Goal: Task Accomplishment & Management: Manage account settings

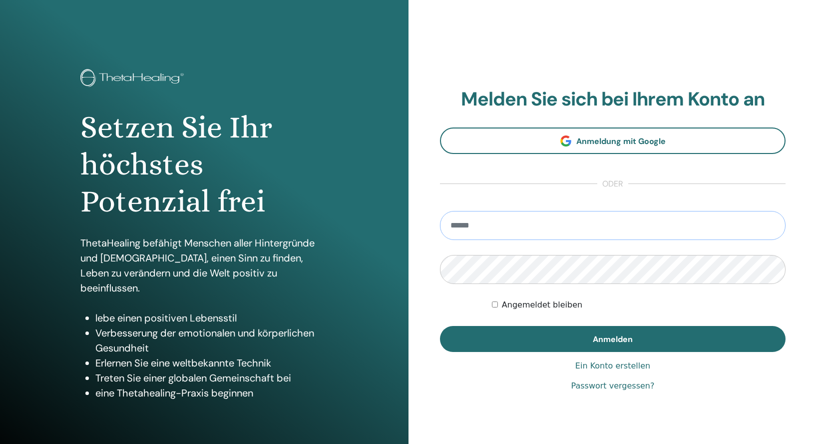
type input "**********"
click at [613, 339] on button "Anmelden" at bounding box center [613, 339] width 346 height 26
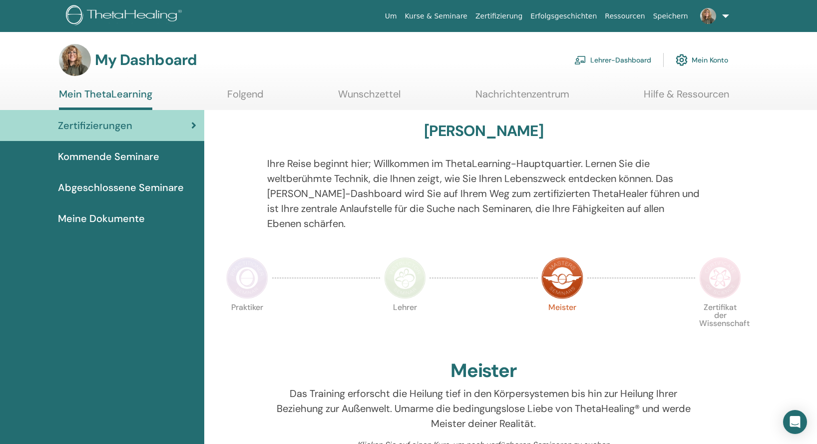
click at [604, 60] on link "Lehrer-Dashboard" at bounding box center [613, 60] width 77 height 22
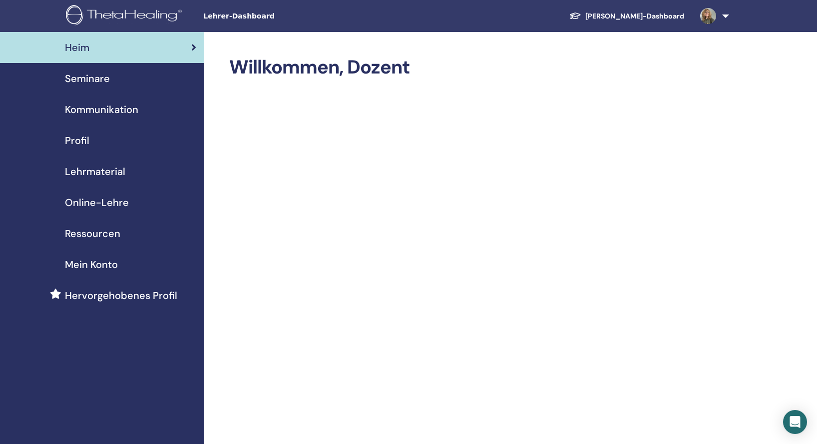
click at [102, 78] on span "Seminare" at bounding box center [87, 78] width 45 height 15
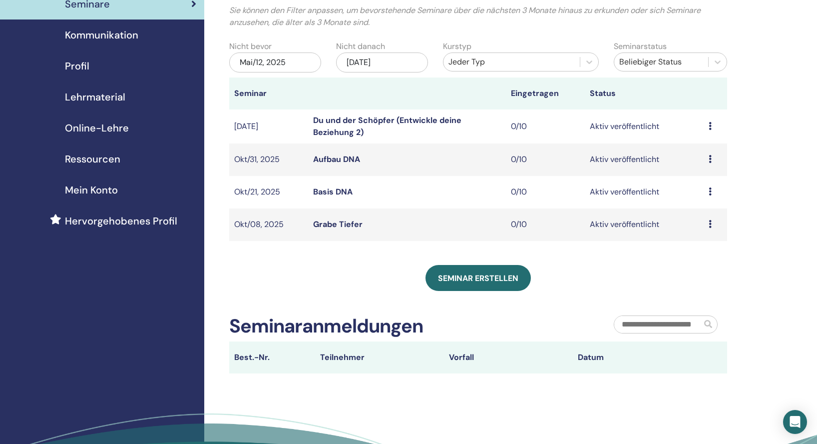
scroll to position [33, 0]
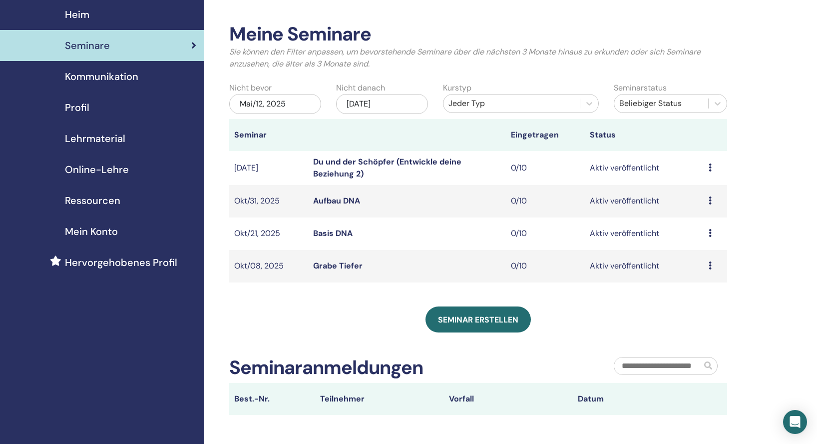
click at [710, 170] on icon at bounding box center [710, 167] width 3 height 8
click at [705, 193] on link "Bearbeiten" at bounding box center [698, 193] width 40 height 10
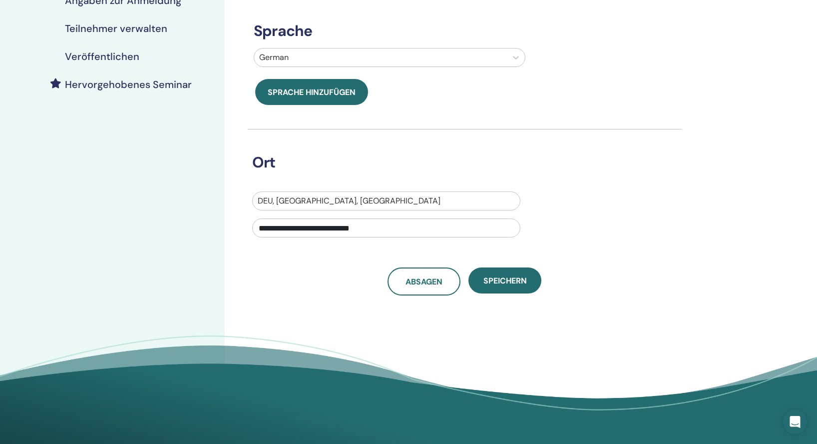
scroll to position [235, 0]
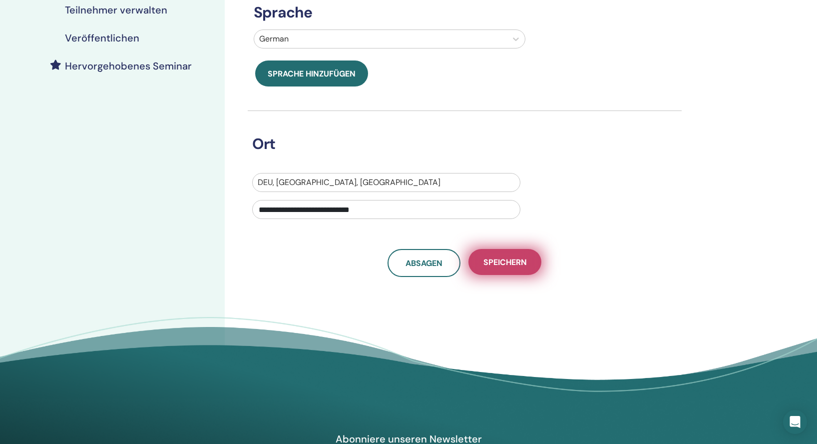
click at [502, 264] on span "Speichern" at bounding box center [505, 262] width 43 height 10
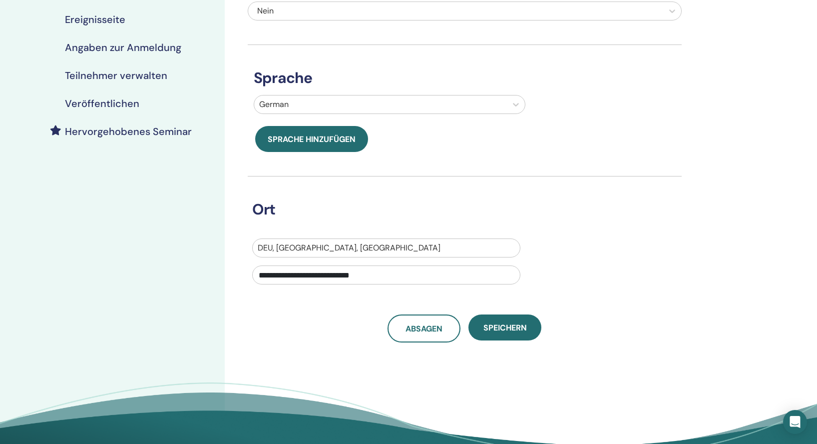
scroll to position [189, 0]
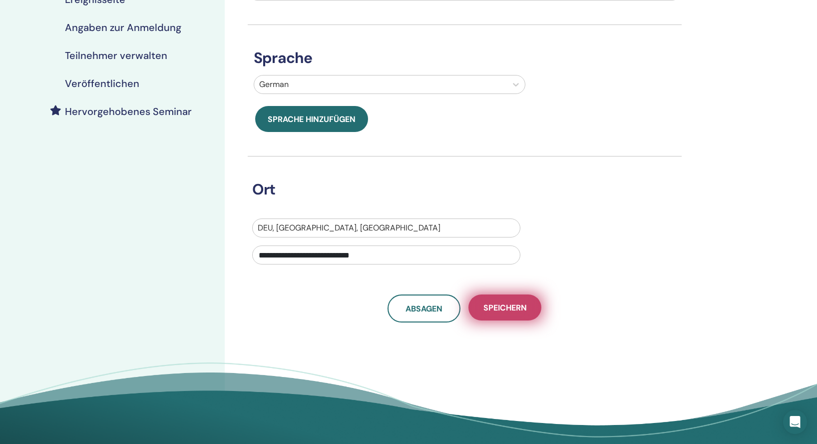
click at [501, 311] on span "Speichern" at bounding box center [505, 307] width 43 height 10
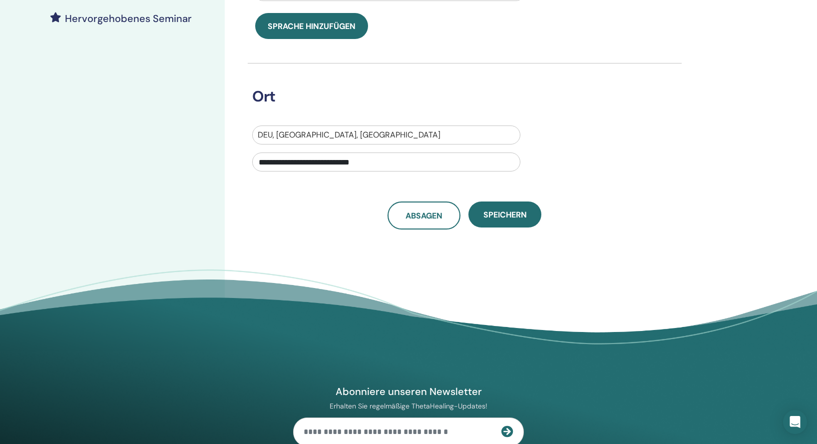
scroll to position [284, 0]
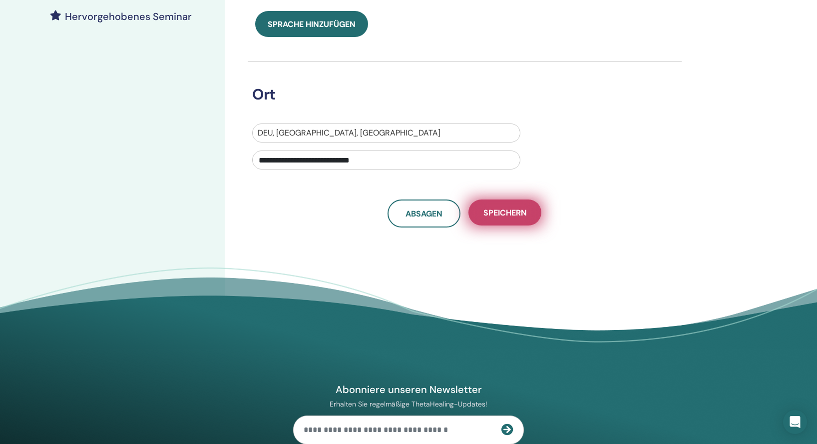
click at [499, 210] on span "Speichern" at bounding box center [505, 212] width 43 height 10
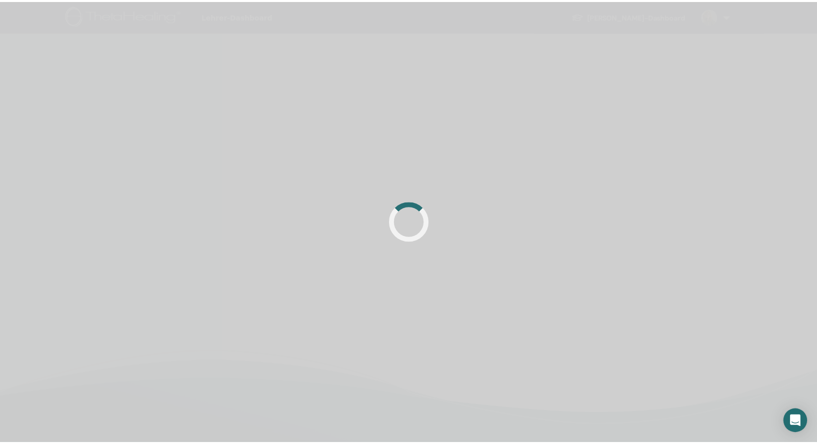
scroll to position [235, 0]
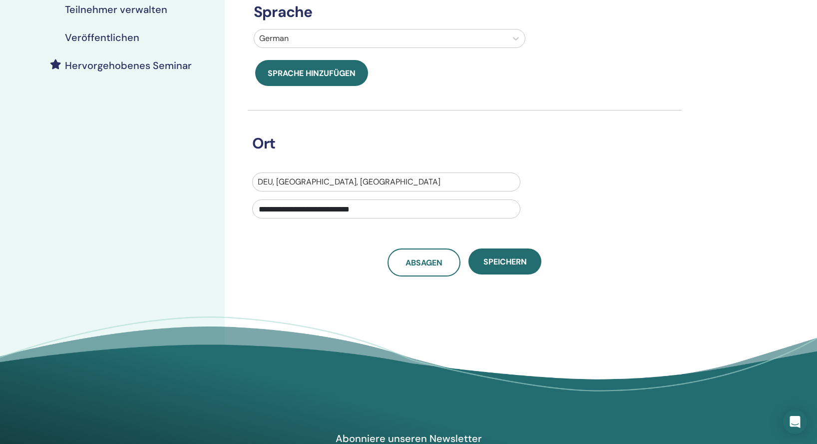
drag, startPoint x: 374, startPoint y: 211, endPoint x: 359, endPoint y: 210, distance: 15.0
type input "**********"
click at [490, 261] on span "Speichern" at bounding box center [505, 261] width 43 height 10
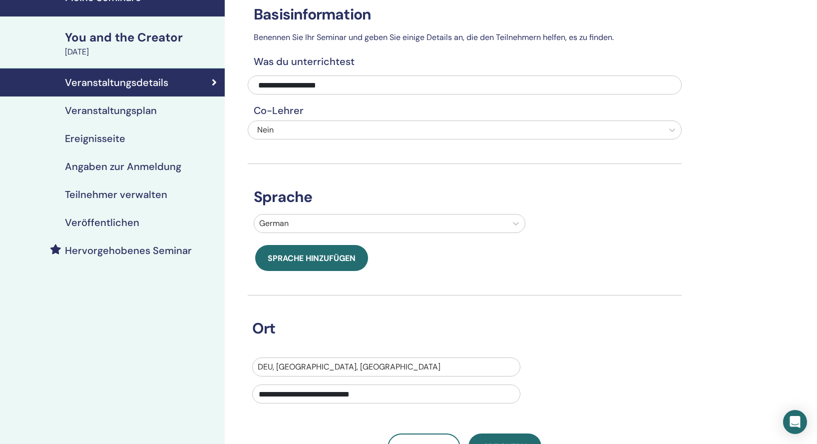
scroll to position [17, 0]
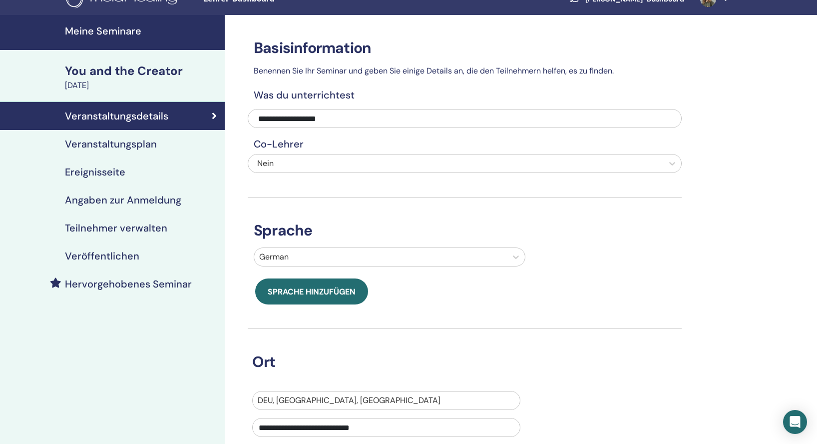
click at [110, 173] on h4 "Ereignisseite" at bounding box center [95, 172] width 60 height 12
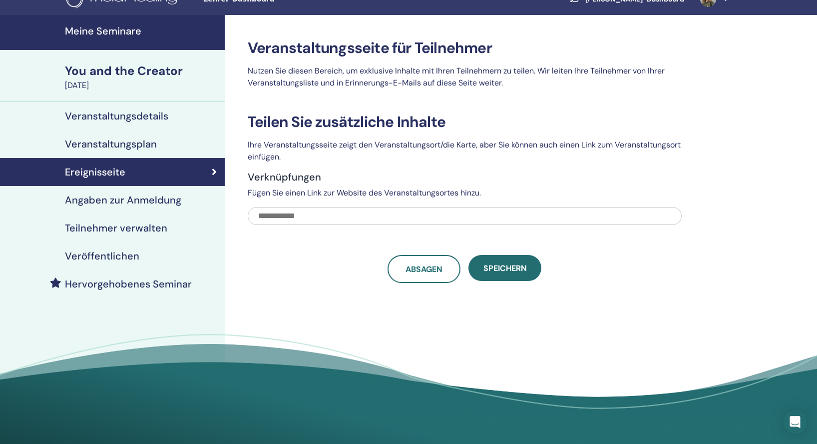
click at [122, 145] on h4 "Veranstaltungsplan" at bounding box center [111, 144] width 92 height 12
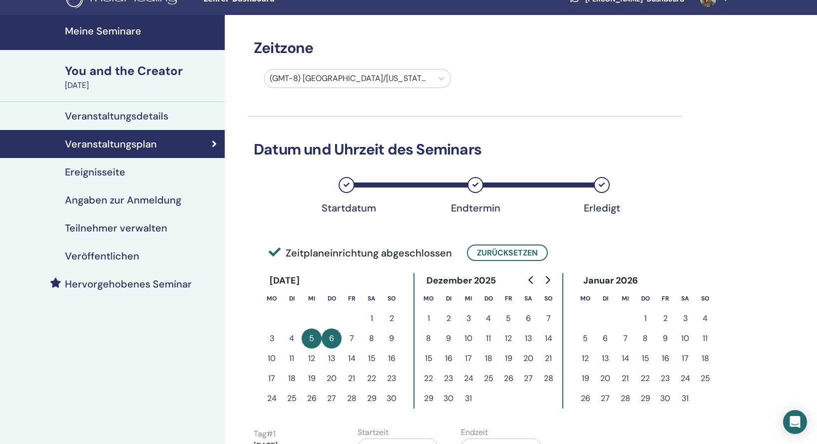
click at [531, 280] on icon "Go to previous month" at bounding box center [532, 280] width 8 height 8
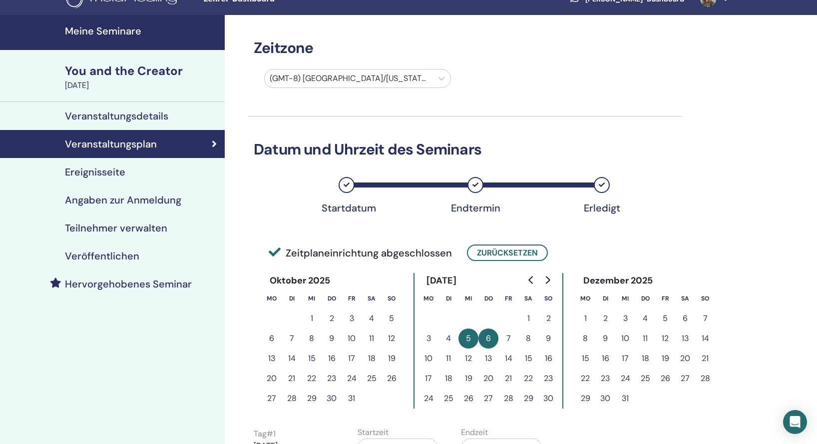
click at [331, 338] on button "9" at bounding box center [332, 338] width 20 height 20
click at [330, 338] on button "9" at bounding box center [332, 338] width 20 height 20
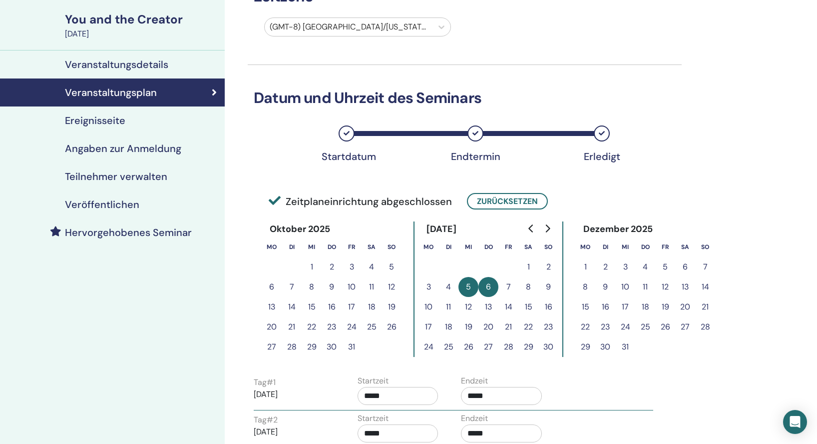
scroll to position [71, 0]
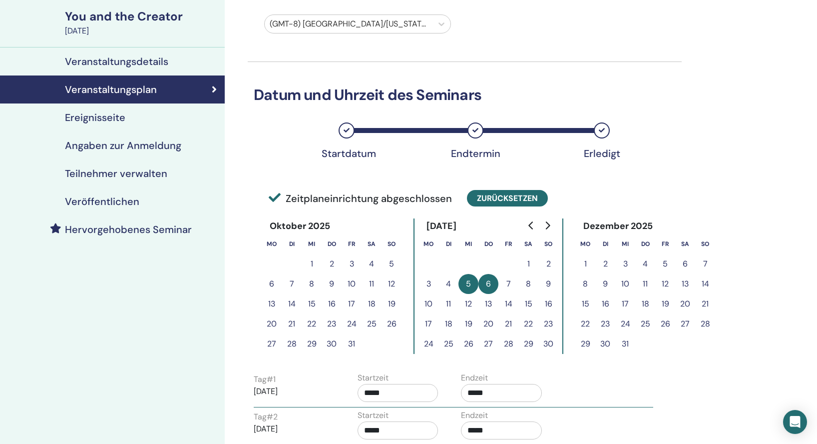
click at [503, 203] on button "Zurücksetzen" at bounding box center [507, 198] width 81 height 16
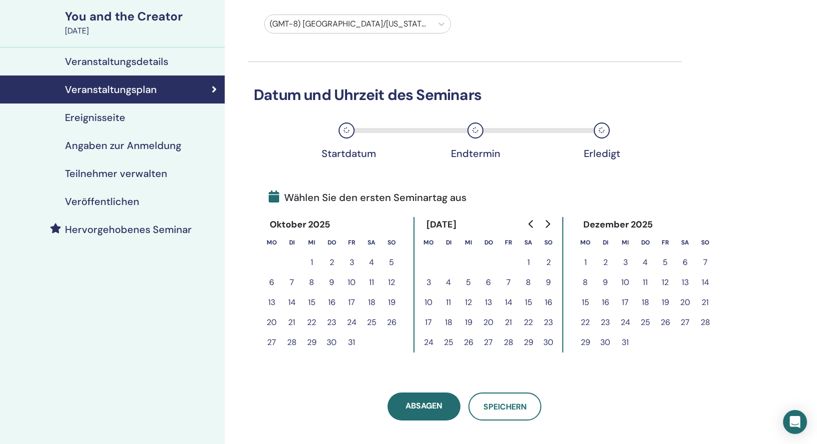
click at [331, 285] on button "9" at bounding box center [332, 282] width 20 height 20
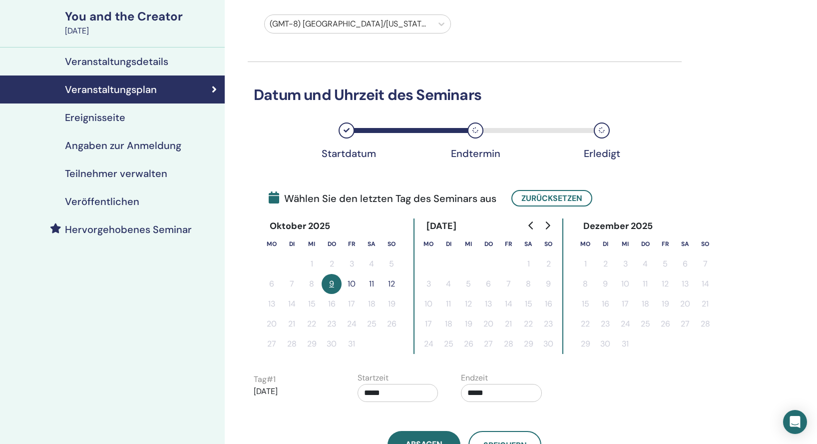
click at [352, 285] on button "10" at bounding box center [352, 284] width 20 height 20
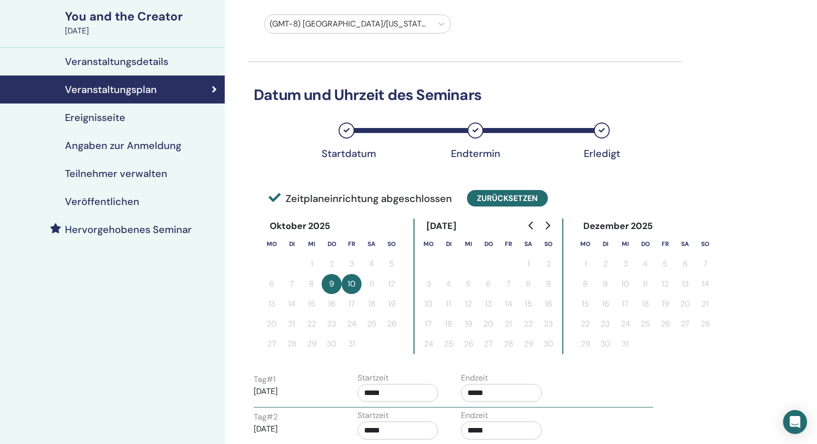
click at [481, 196] on button "Zurücksetzen" at bounding box center [507, 198] width 81 height 16
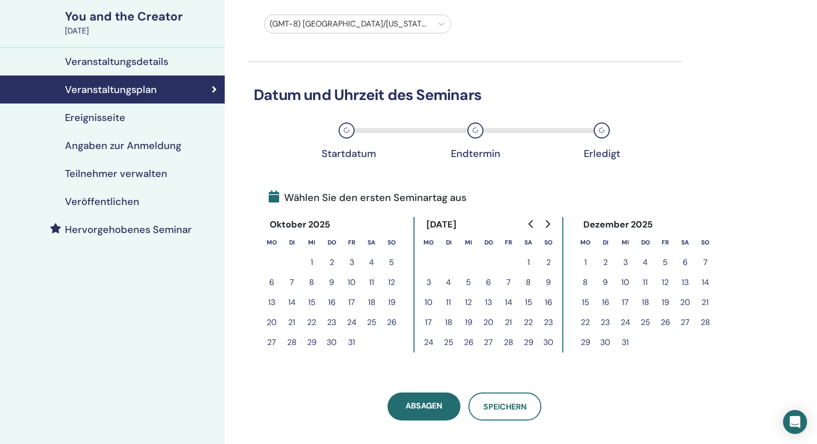
click at [312, 282] on button "8" at bounding box center [312, 282] width 20 height 20
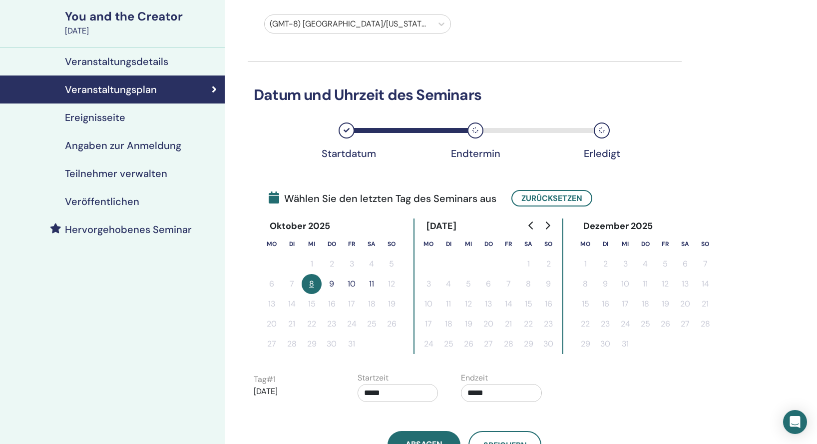
click at [330, 284] on button "9" at bounding box center [332, 284] width 20 height 20
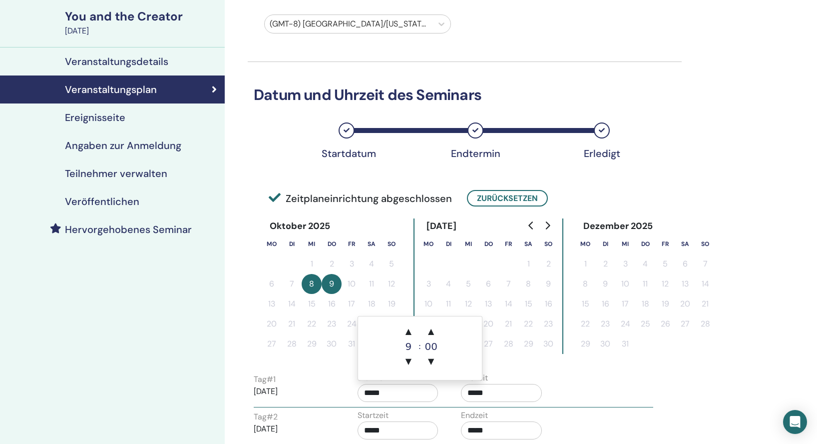
click at [377, 395] on input "*****" at bounding box center [398, 393] width 81 height 18
click at [410, 331] on span "▲" at bounding box center [409, 331] width 20 height 20
type input "*****"
click at [489, 394] on input "*****" at bounding box center [501, 393] width 81 height 18
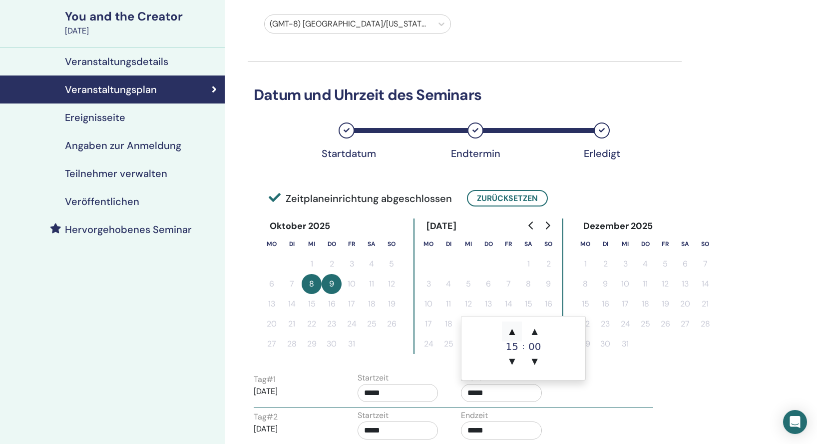
click at [513, 330] on span "▲" at bounding box center [512, 331] width 20 height 20
type input "*****"
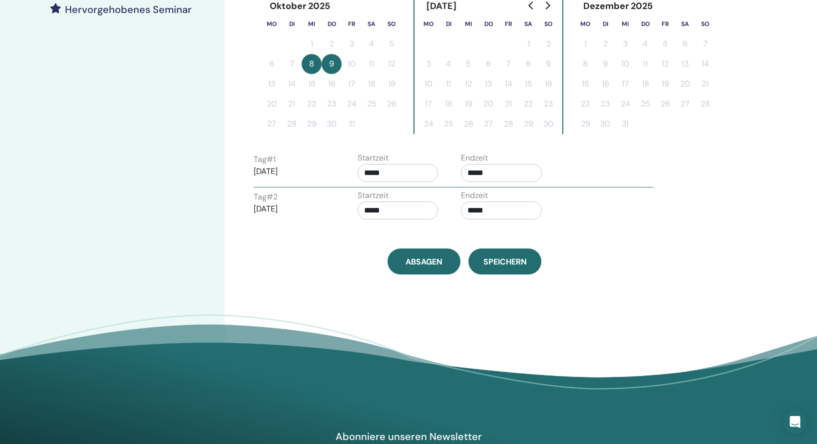
scroll to position [301, 0]
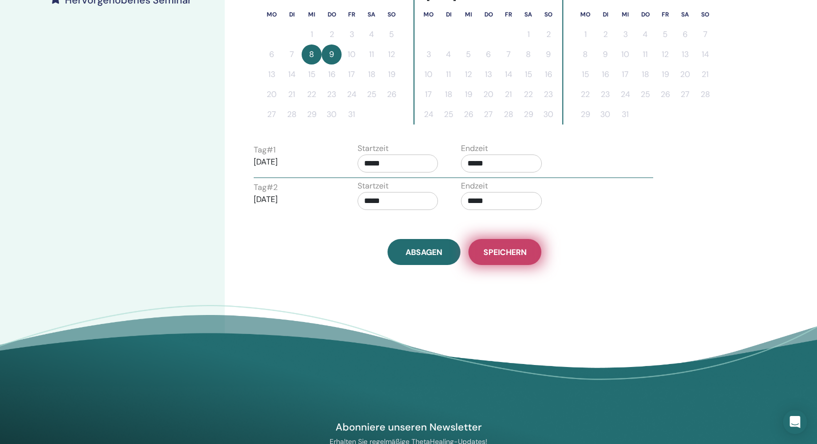
click at [514, 257] on span "Speichern" at bounding box center [505, 252] width 43 height 10
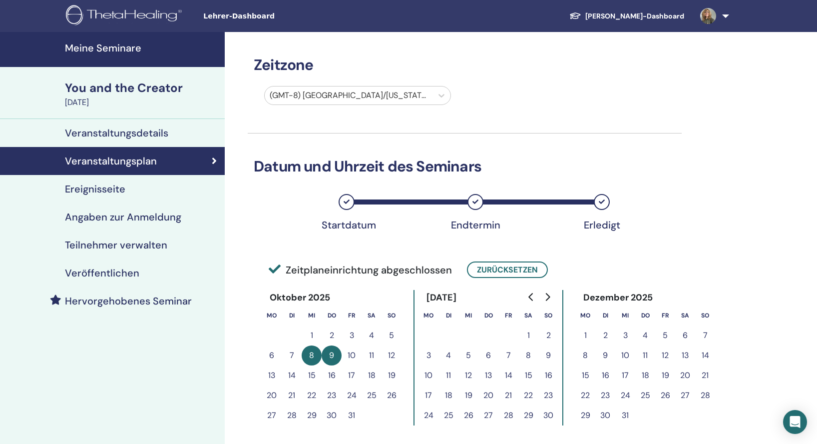
click at [137, 49] on h4 "Meine Seminare" at bounding box center [142, 48] width 154 height 12
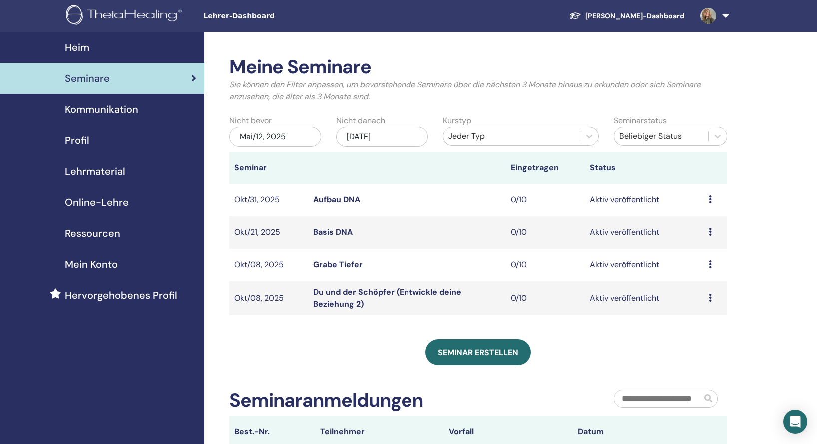
click at [710, 264] on icon at bounding box center [710, 264] width 3 height 8
click at [709, 286] on link "Bearbeiten" at bounding box center [698, 287] width 40 height 10
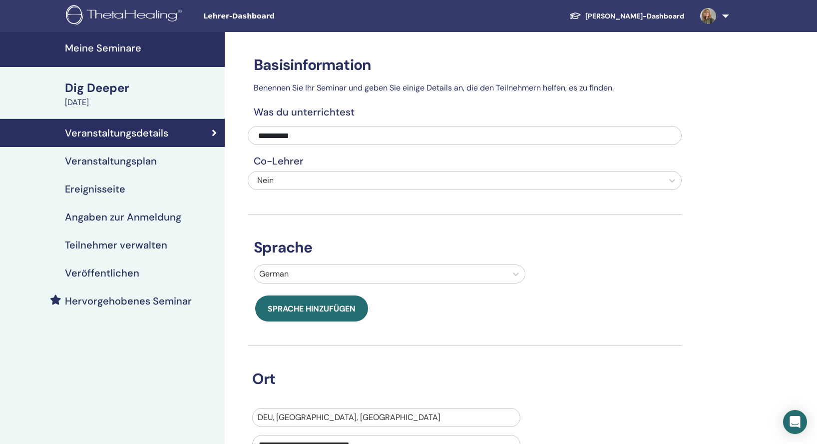
click at [124, 159] on h4 "Veranstaltungsplan" at bounding box center [111, 161] width 92 height 12
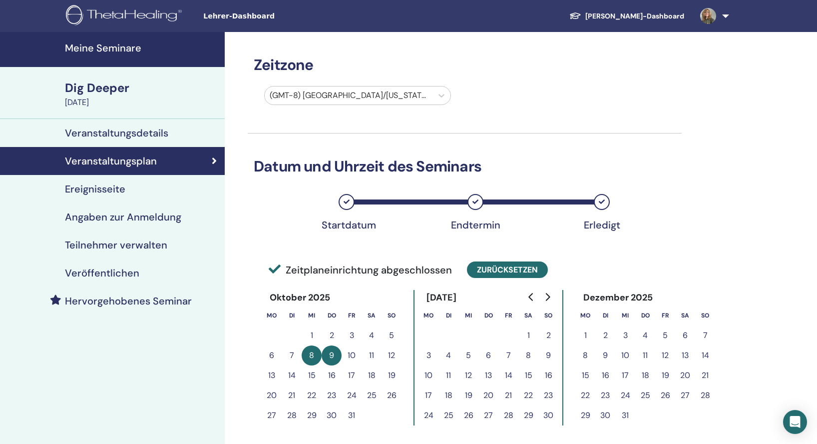
click at [494, 271] on button "Zurücksetzen" at bounding box center [507, 269] width 81 height 16
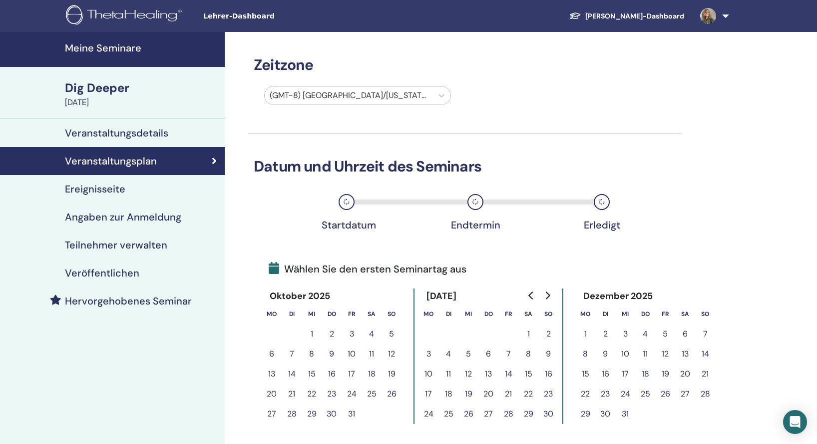
click at [471, 355] on button "5" at bounding box center [469, 354] width 20 height 20
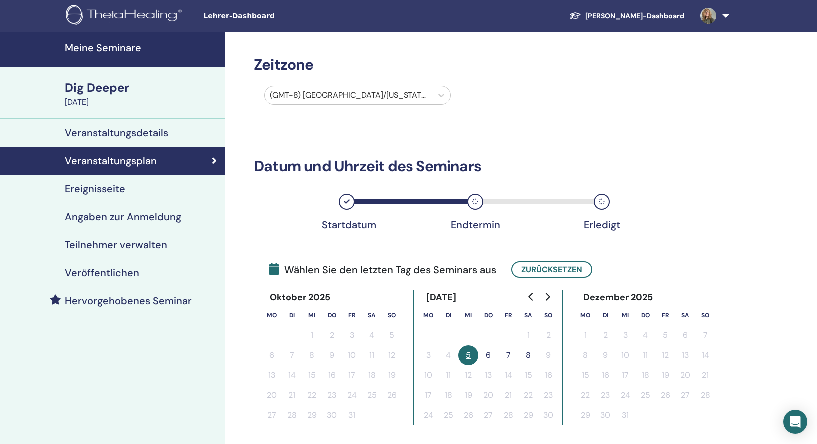
click at [486, 356] on button "6" at bounding box center [489, 355] width 20 height 20
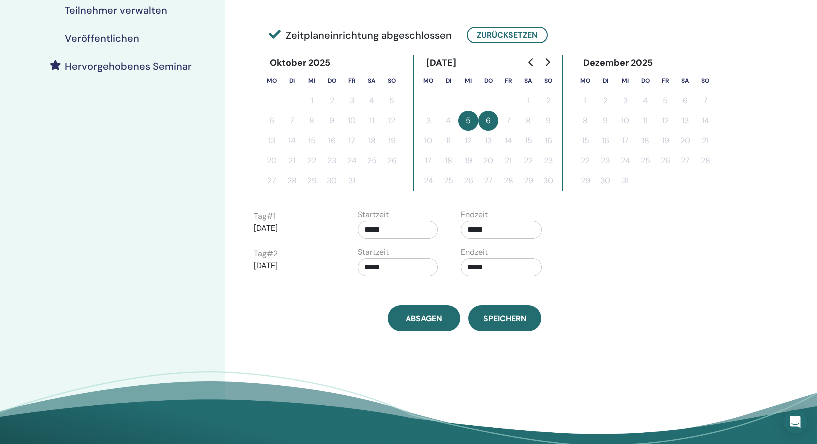
scroll to position [238, 0]
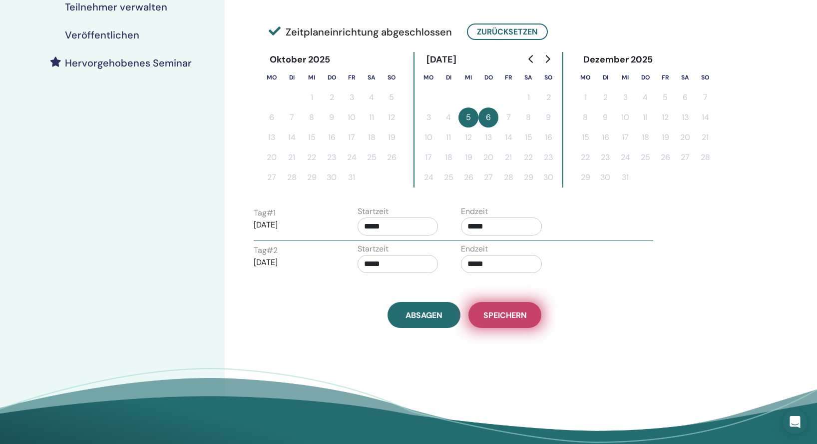
click at [510, 315] on span "Speichern" at bounding box center [505, 315] width 43 height 10
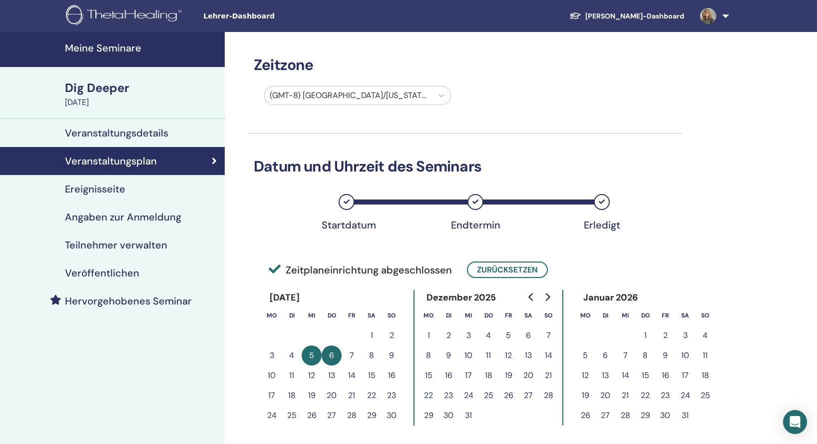
click at [110, 48] on h4 "Meine Seminare" at bounding box center [142, 48] width 154 height 12
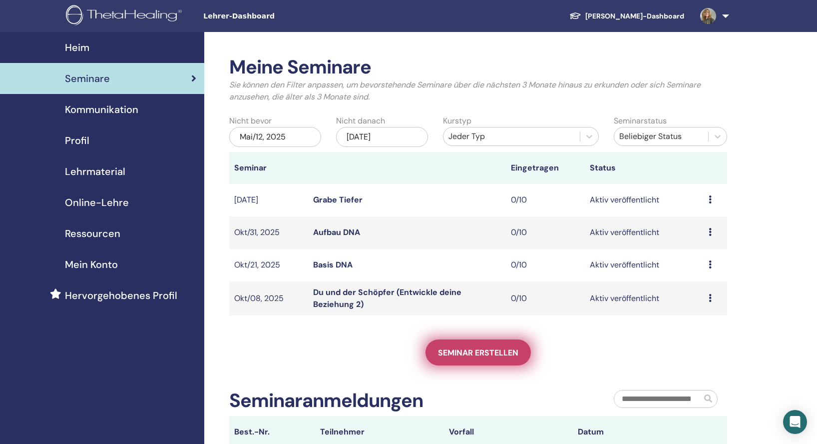
click at [450, 349] on span "Seminar erstellen" at bounding box center [478, 352] width 80 height 10
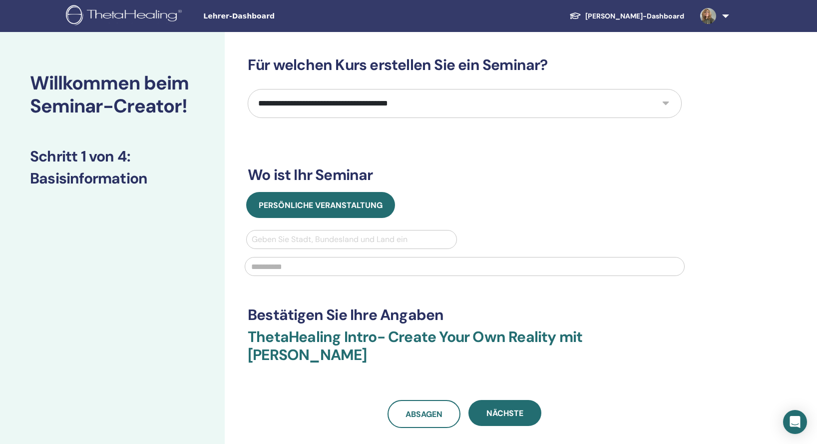
select select "*"
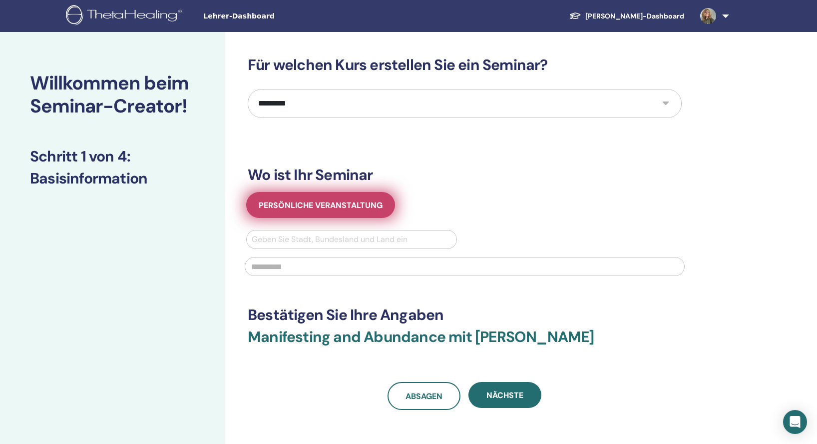
click at [326, 205] on span "Persönliche Veranstaltung" at bounding box center [321, 205] width 124 height 10
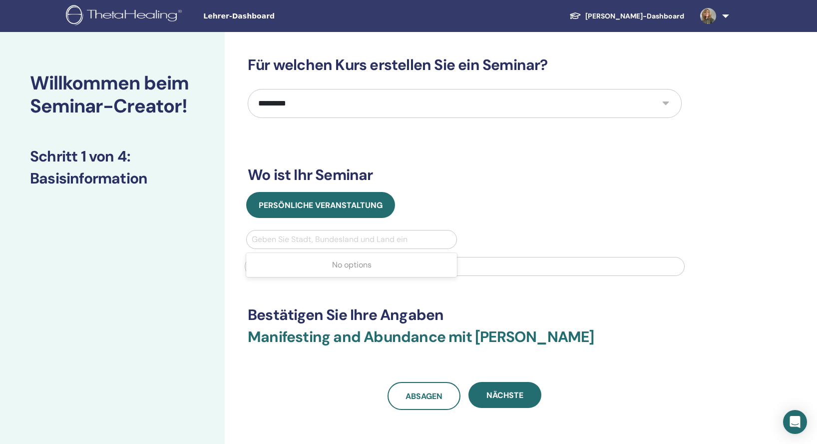
click at [316, 236] on div "Geben Sie Stadt, Bundesland und Land ein" at bounding box center [352, 239] width 200 height 12
type input "********"
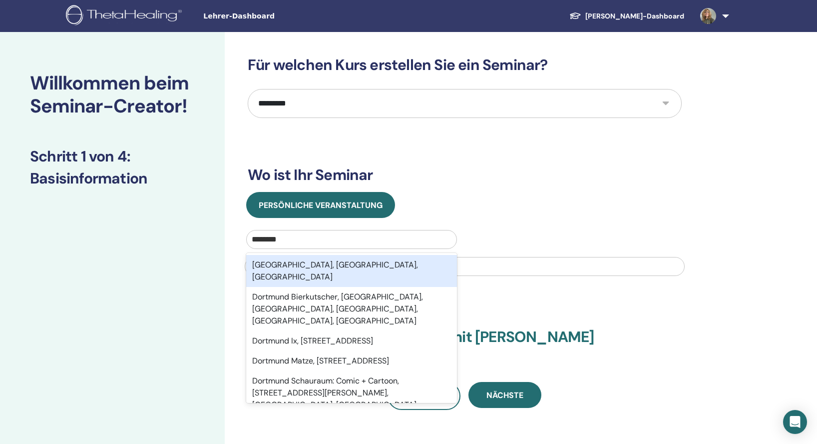
click at [366, 269] on div "[GEOGRAPHIC_DATA], [GEOGRAPHIC_DATA], [GEOGRAPHIC_DATA]" at bounding box center [351, 271] width 211 height 32
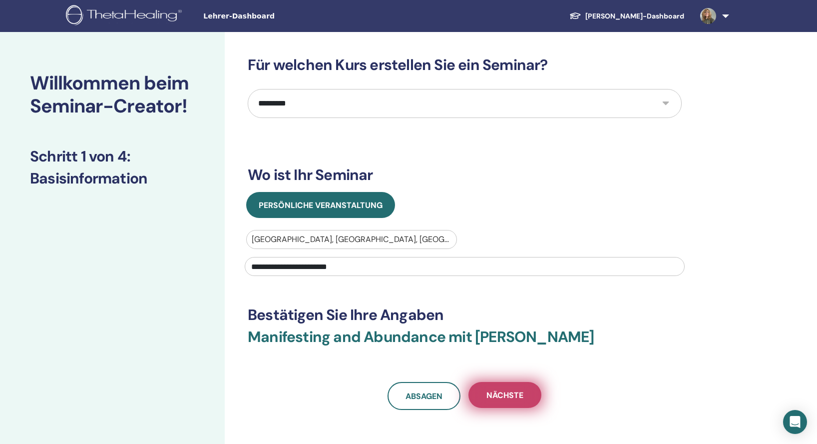
type input "**********"
click at [491, 397] on span "Nächste" at bounding box center [505, 395] width 37 height 10
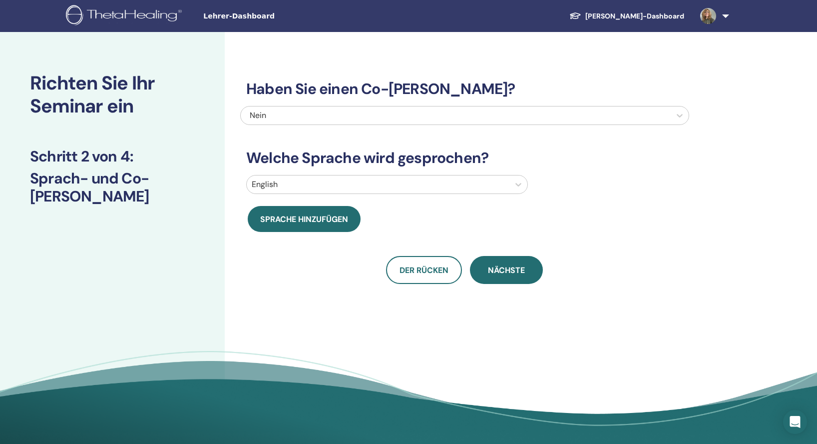
click at [414, 187] on div at bounding box center [378, 184] width 253 height 14
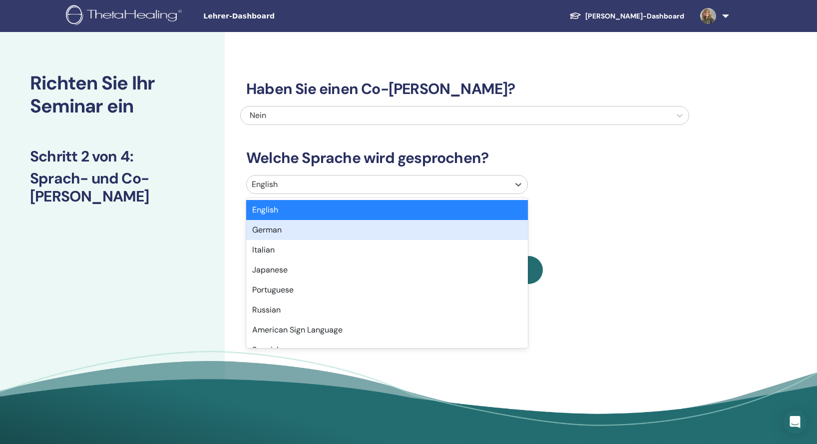
click at [390, 225] on div "German" at bounding box center [387, 230] width 282 height 20
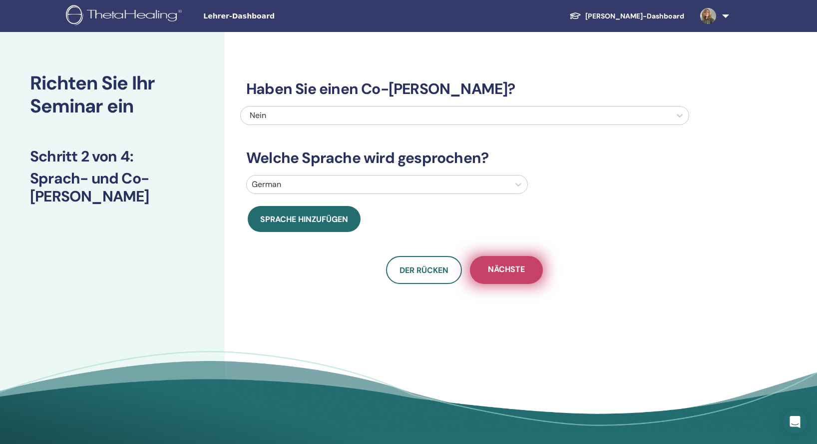
click at [522, 274] on button "Nächste" at bounding box center [506, 270] width 73 height 28
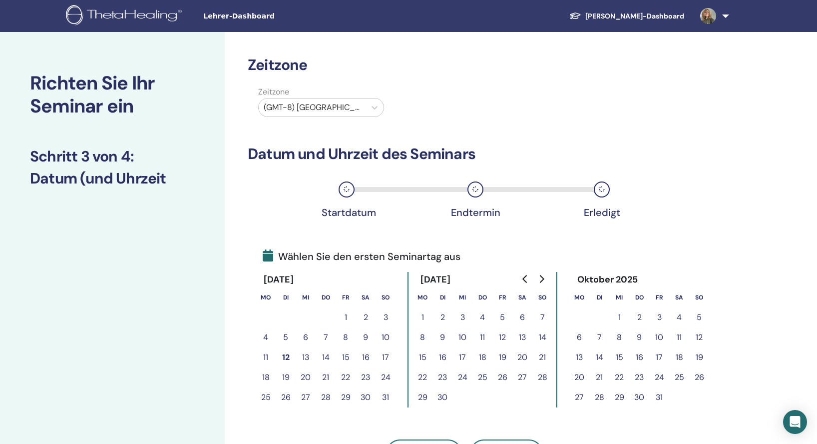
click at [540, 281] on icon "Go to next month" at bounding box center [542, 279] width 8 height 8
click at [617, 337] on button "10" at bounding box center [619, 337] width 20 height 20
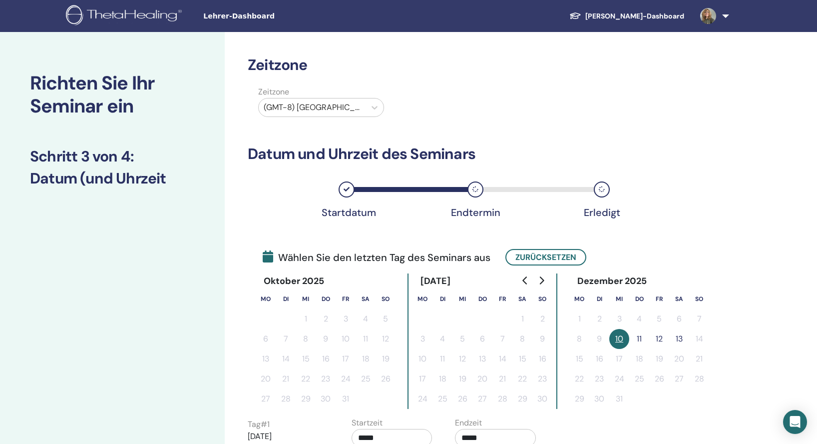
click at [634, 338] on button "11" at bounding box center [639, 339] width 20 height 20
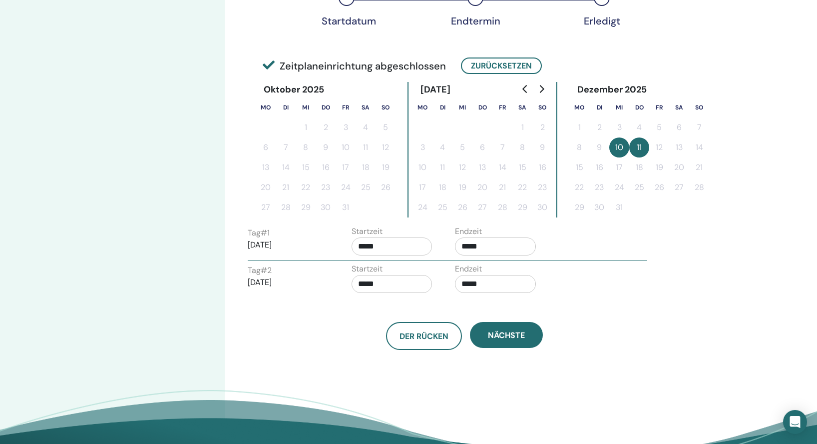
scroll to position [199, 0]
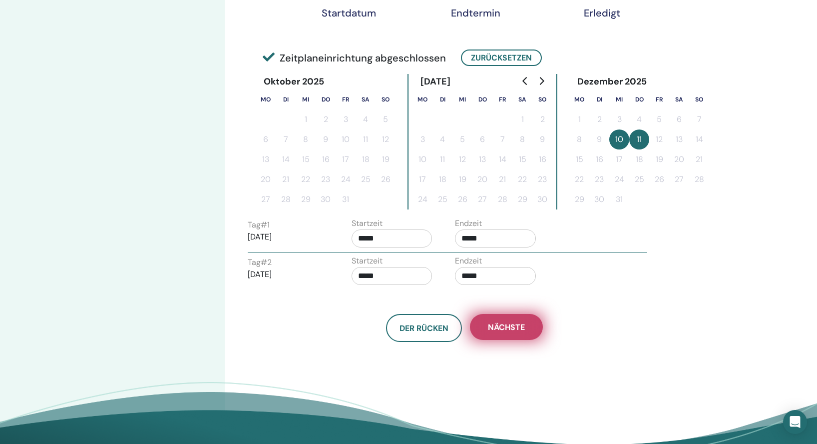
click at [508, 330] on span "Nächste" at bounding box center [506, 327] width 37 height 10
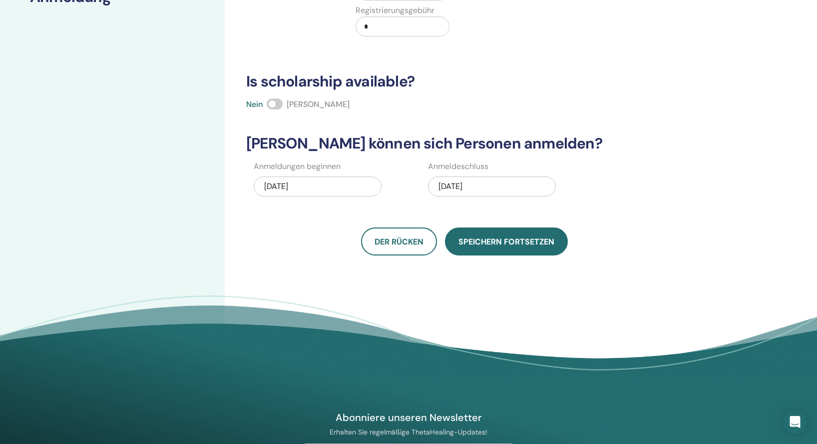
click at [514, 244] on span "Speichern fortsetzen" at bounding box center [507, 241] width 96 height 10
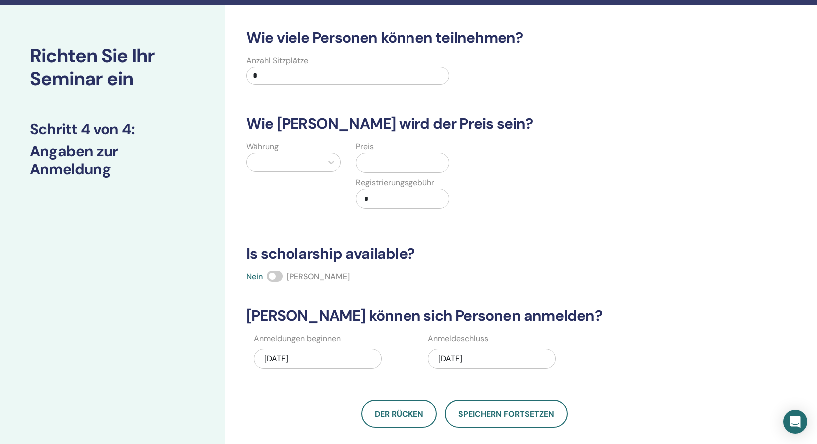
scroll to position [0, 0]
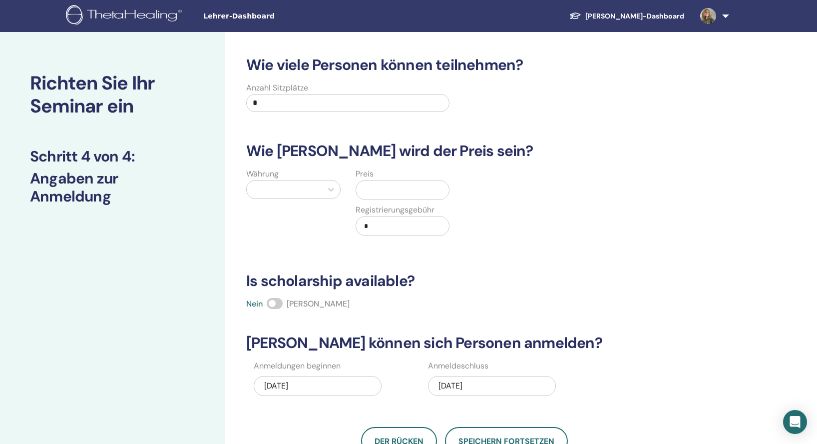
click at [298, 107] on input "*" at bounding box center [347, 103] width 203 height 18
type input "**"
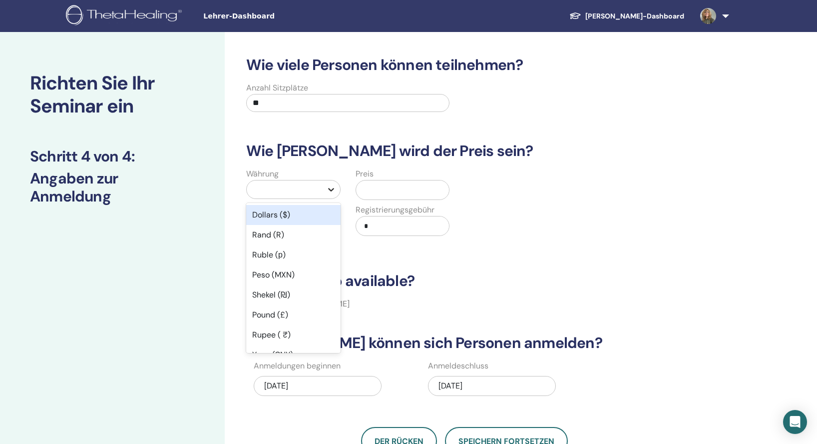
click at [334, 191] on icon at bounding box center [331, 189] width 10 height 10
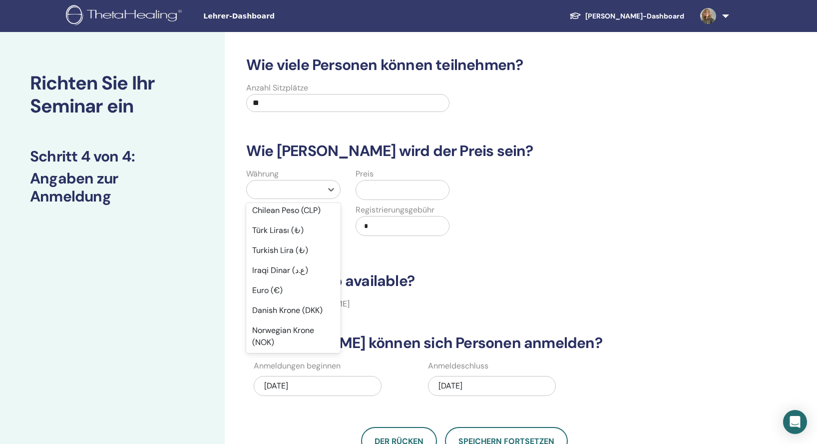
scroll to position [675, 0]
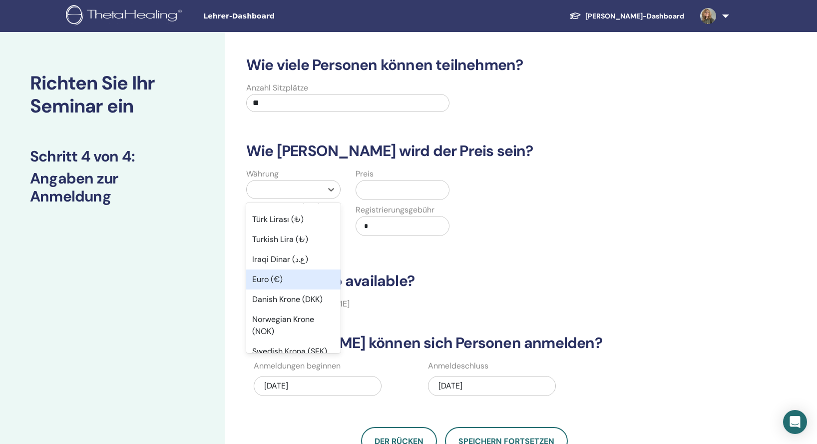
click at [301, 278] on div "Euro (€)" at bounding box center [293, 279] width 94 height 20
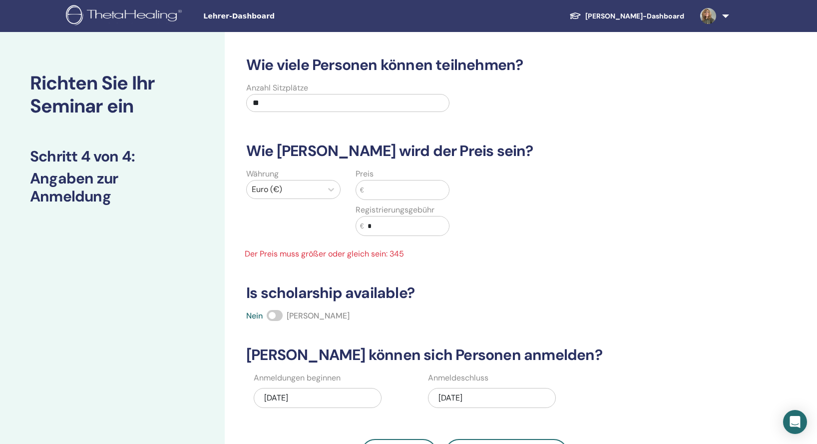
click at [389, 187] on input "text" at bounding box center [406, 189] width 85 height 19
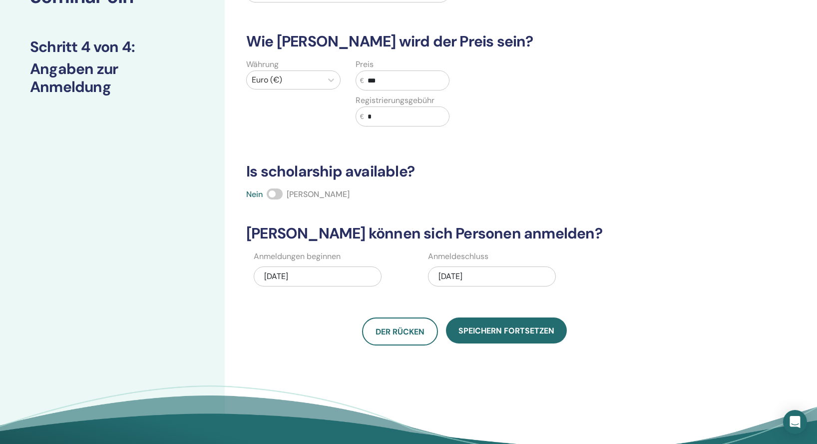
scroll to position [126, 0]
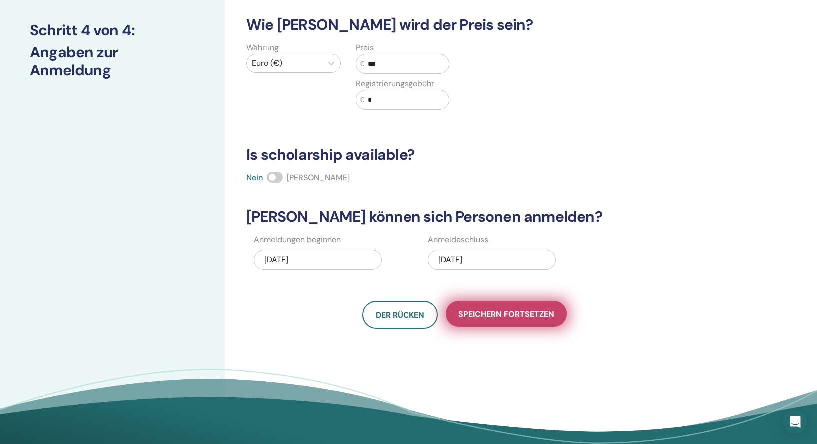
type input "***"
click at [508, 318] on span "Speichern fortsetzen" at bounding box center [507, 314] width 96 height 10
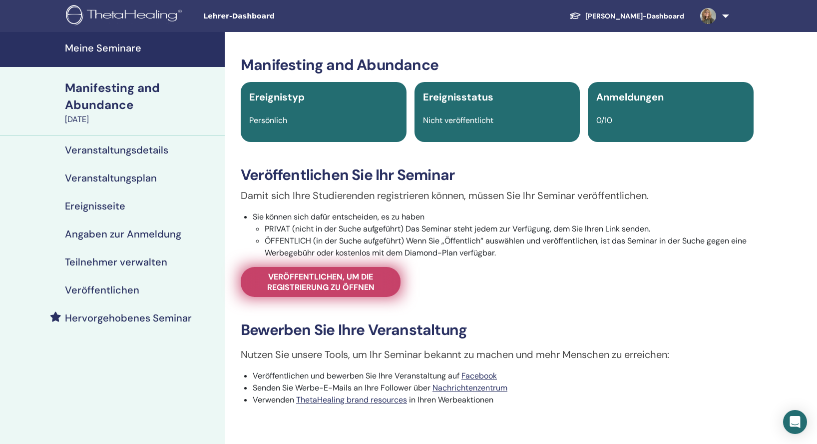
click at [371, 284] on span "Veröffentlichen, um die Registrierung zu öffnen" at bounding box center [320, 281] width 135 height 21
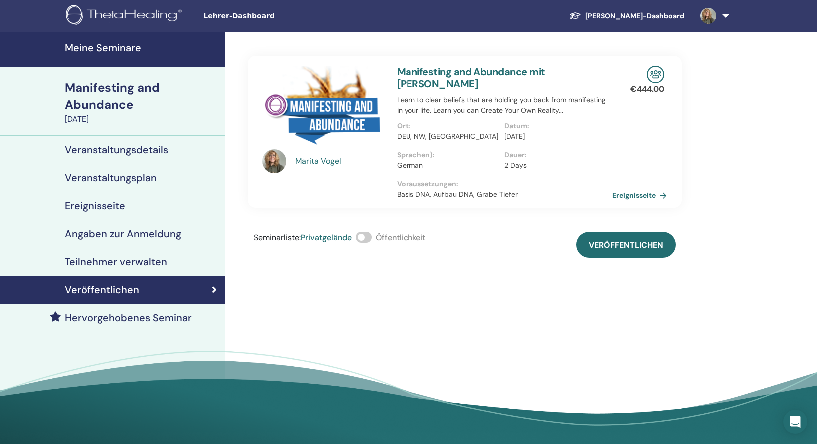
click at [366, 232] on span at bounding box center [364, 237] width 16 height 11
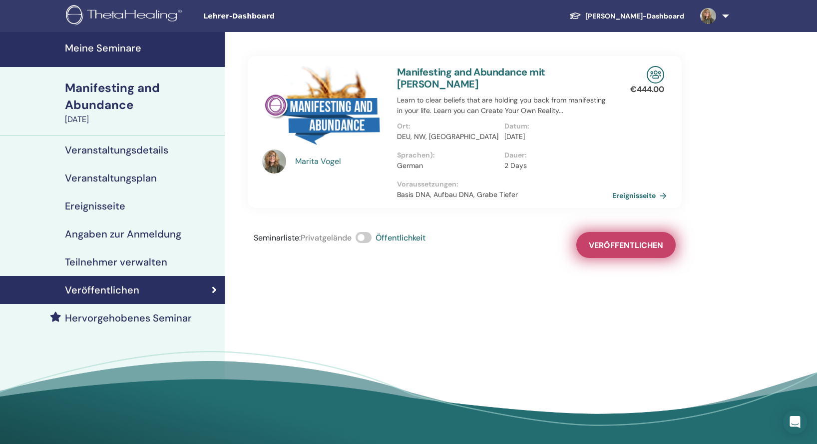
click at [625, 240] on span "Veröffentlichen" at bounding box center [626, 245] width 74 height 10
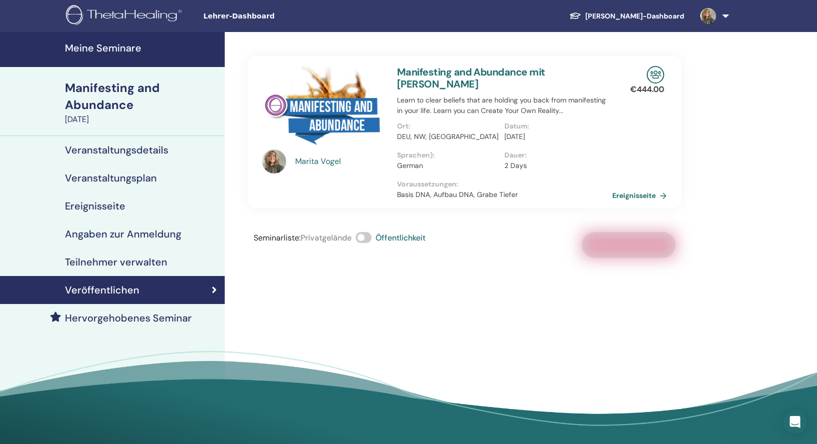
click at [496, 278] on div "Marita Vogel Manifesting and Abundance mit Marita Vogel Learn to clear beliefs …" at bounding box center [497, 241] width 545 height 419
click at [155, 46] on h4 "Meine Seminare" at bounding box center [142, 48] width 154 height 12
click at [625, 234] on div "Seminarliste : Privatgelände Öffentlichkeit Veröffentlicht" at bounding box center [465, 245] width 434 height 26
click at [178, 51] on h4 "Meine Seminare" at bounding box center [142, 48] width 154 height 12
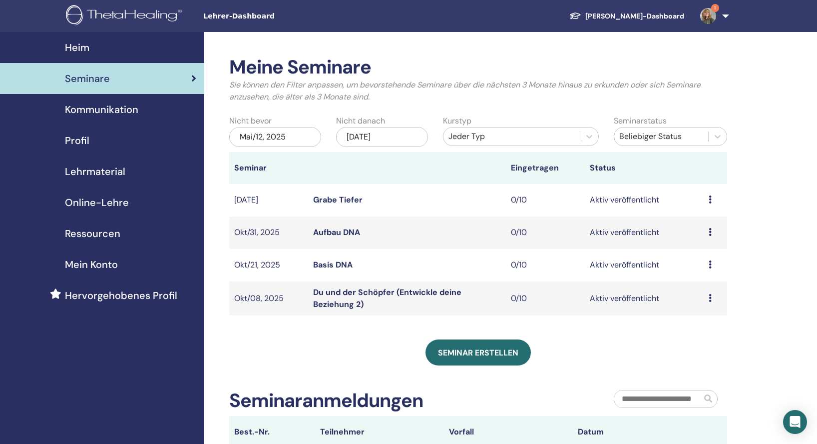
click at [708, 16] on img at bounding box center [708, 16] width 16 height 16
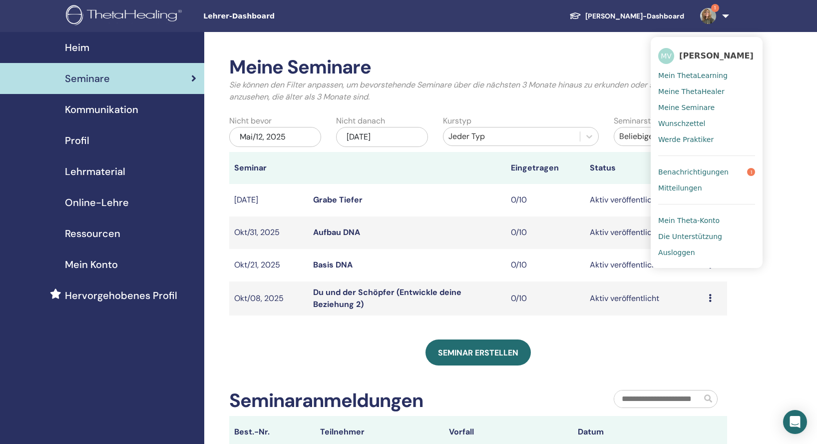
click at [714, 170] on span "Benachrichtigungen" at bounding box center [693, 171] width 70 height 9
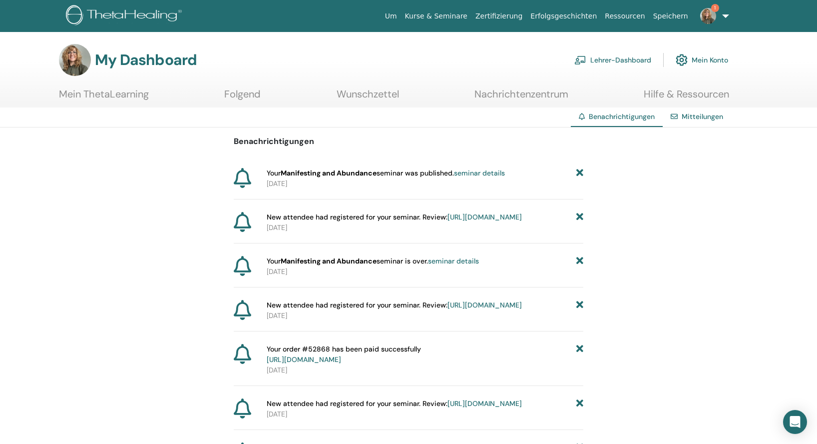
click at [483, 174] on link "seminar details" at bounding box center [479, 172] width 51 height 9
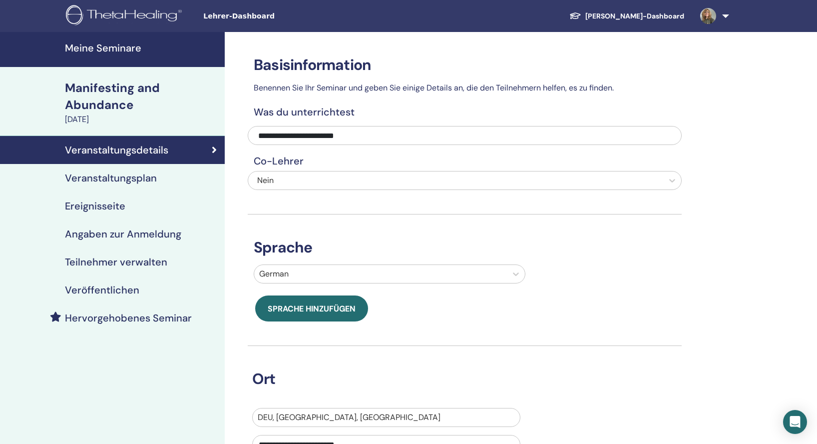
click at [141, 48] on h4 "Meine Seminare" at bounding box center [142, 48] width 154 height 12
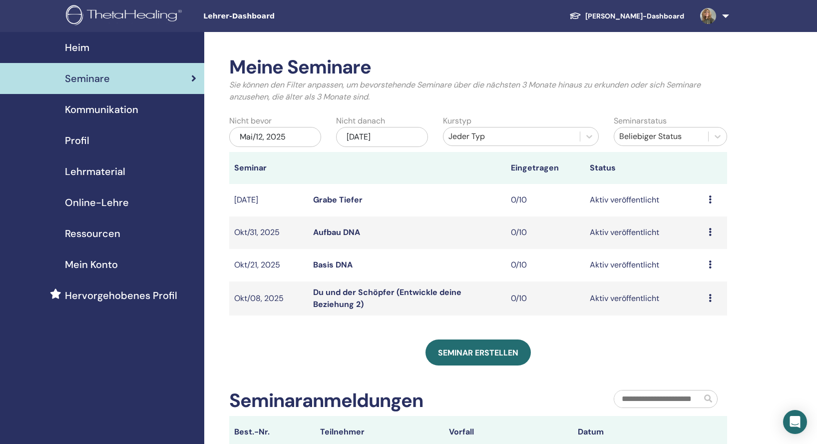
click at [396, 134] on div "[DATE]" at bounding box center [382, 137] width 92 height 20
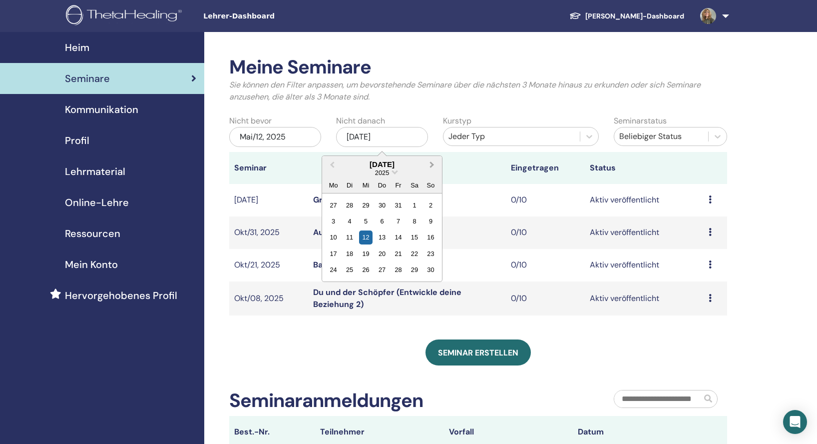
click at [427, 164] on button "Next Month" at bounding box center [433, 165] width 16 height 16
click at [365, 270] on div "31" at bounding box center [365, 269] width 13 height 13
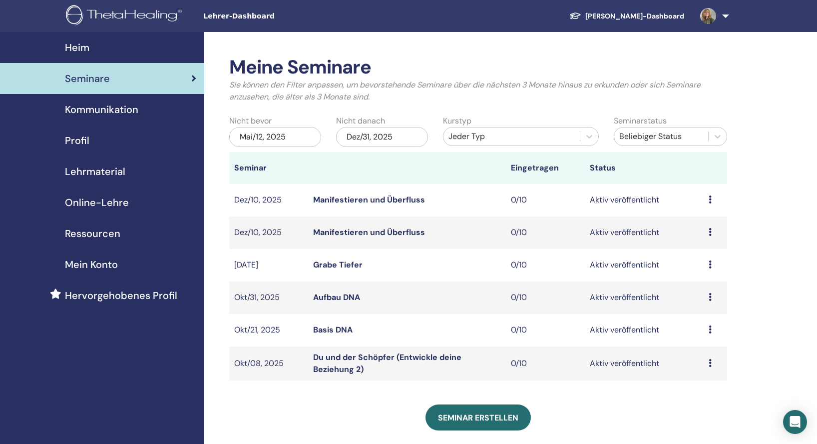
click at [710, 201] on icon at bounding box center [710, 199] width 3 height 8
click at [705, 254] on p "Absagen" at bounding box center [698, 254] width 40 height 12
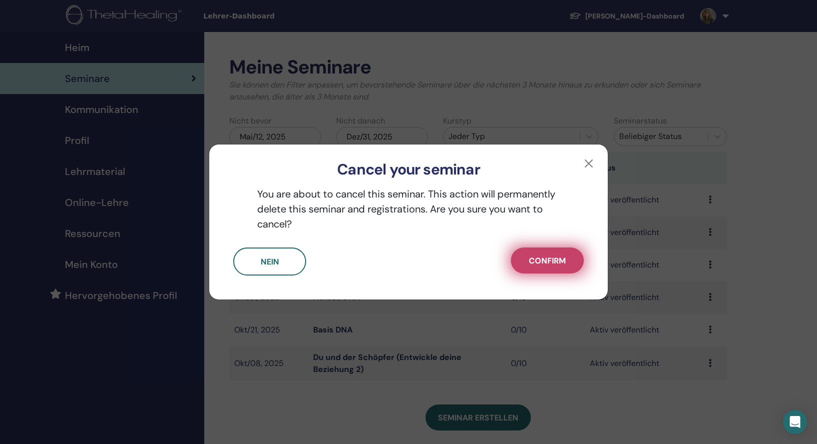
click at [549, 260] on span "Confirm" at bounding box center [547, 260] width 37 height 10
